Goal: Transaction & Acquisition: Subscribe to service/newsletter

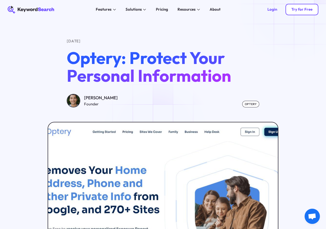
click at [291, 9] on link "Try for Free" at bounding box center [301, 9] width 33 height 11
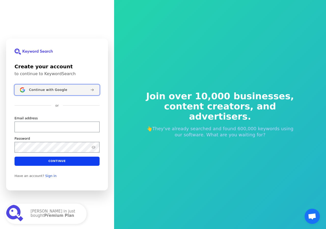
click at [63, 92] on button "Continue with Google" at bounding box center [56, 90] width 85 height 11
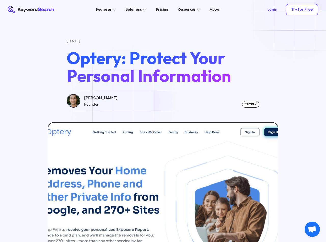
click at [297, 11] on div "Try for Free" at bounding box center [301, 9] width 21 height 5
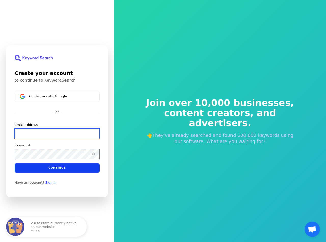
click at [30, 129] on input "Email address" at bounding box center [56, 133] width 85 height 11
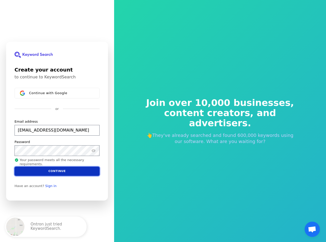
click at [66, 171] on button "Continue" at bounding box center [56, 170] width 85 height 9
type input "amanajasmin.77@gmail.com"
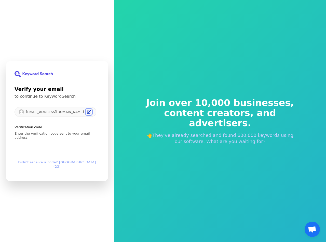
click at [87, 114] on icon "Edit" at bounding box center [89, 112] width 4 height 4
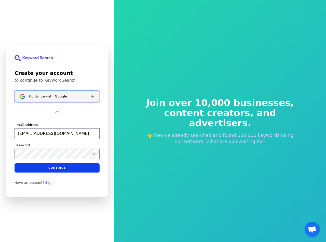
click at [57, 94] on span "Continue with Google" at bounding box center [48, 96] width 38 height 4
type input "amanajasmin.77@gmail.com"
